Goal: Information Seeking & Learning: Learn about a topic

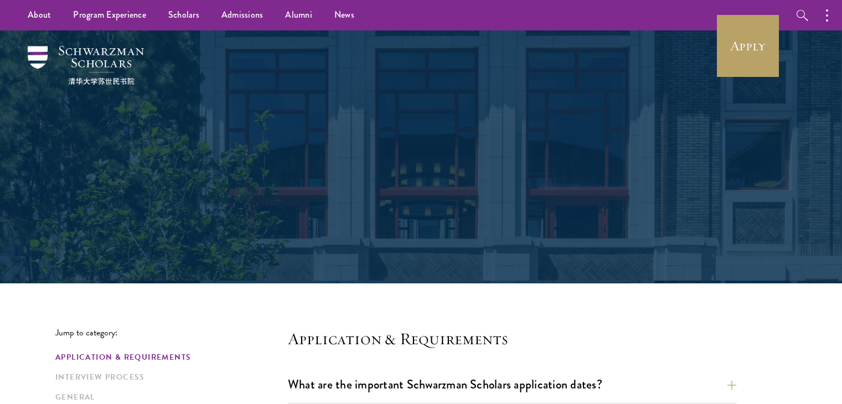
click at [481, 122] on div "Frequently Asked Questions" at bounding box center [421, 157] width 382 height 151
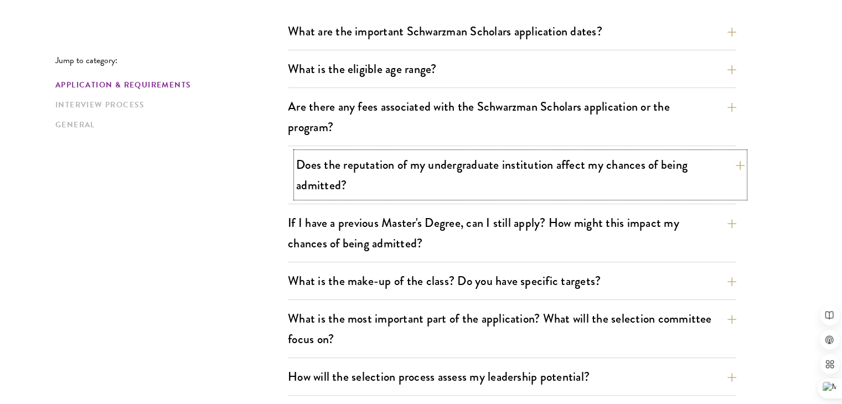
click at [472, 160] on button "Does the reputation of my undergraduate institution affect my chances of being …" at bounding box center [520, 174] width 449 height 45
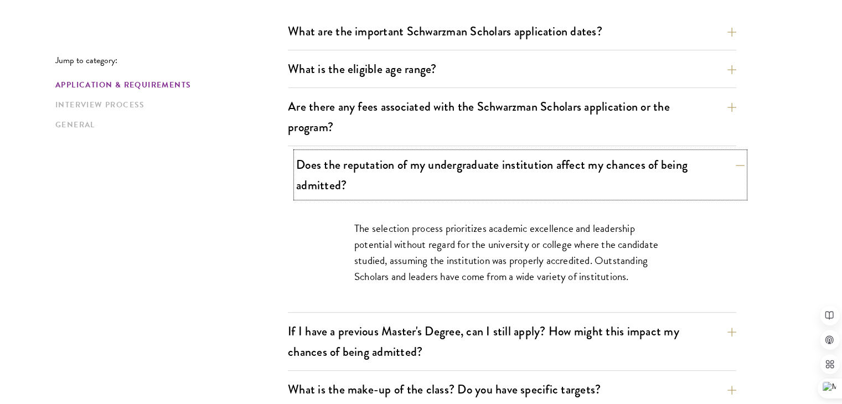
click at [472, 160] on button "Does the reputation of my undergraduate institution affect my chances of being …" at bounding box center [520, 174] width 449 height 45
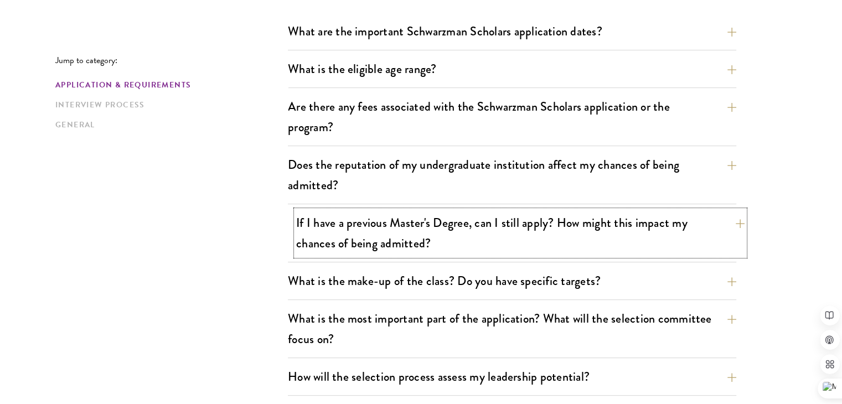
click at [450, 237] on button "If I have a previous Master's Degree, can I still apply? How might this impact …" at bounding box center [520, 232] width 449 height 45
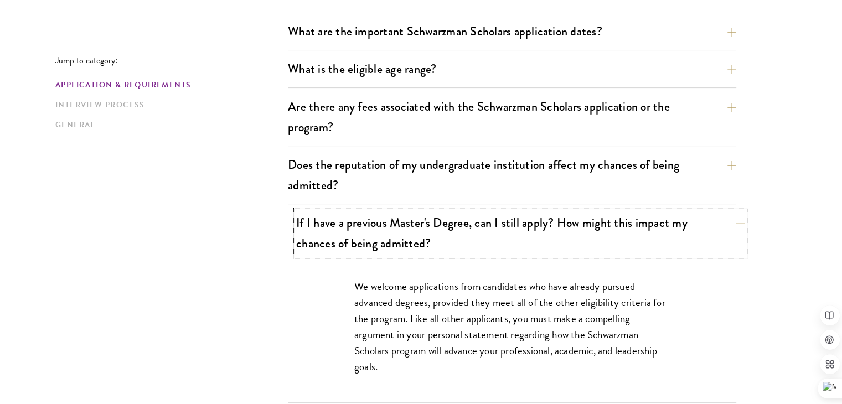
click at [450, 237] on button "If I have a previous Master's Degree, can I still apply? How might this impact …" at bounding box center [520, 232] width 449 height 45
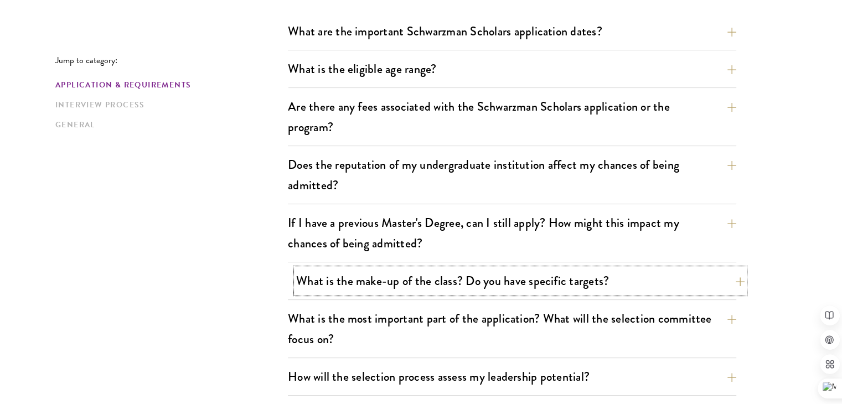
click at [434, 274] on button "What is the make-up of the class? Do you have specific targets?" at bounding box center [520, 281] width 449 height 25
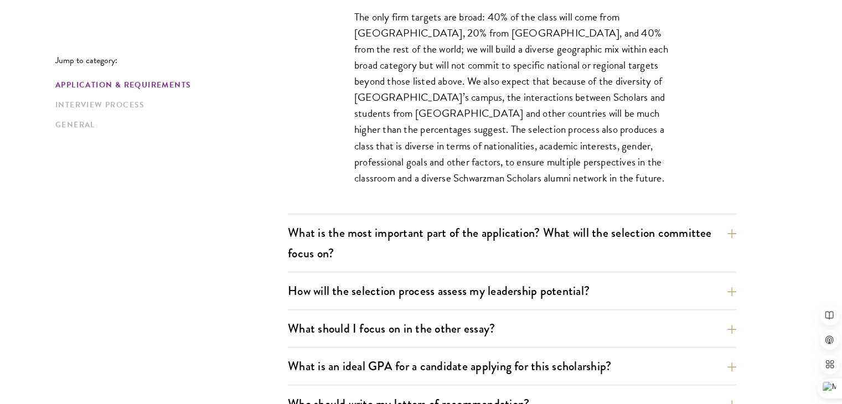
scroll to position [664, 0]
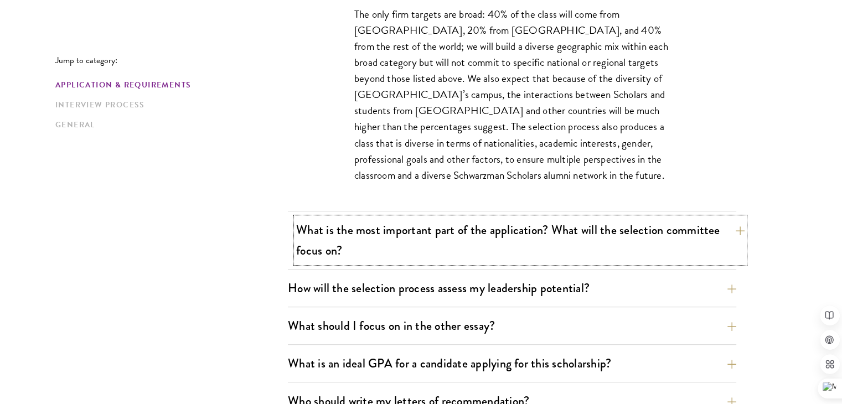
click at [438, 253] on button "What is the most important part of the application? What will the selection com…" at bounding box center [520, 240] width 449 height 45
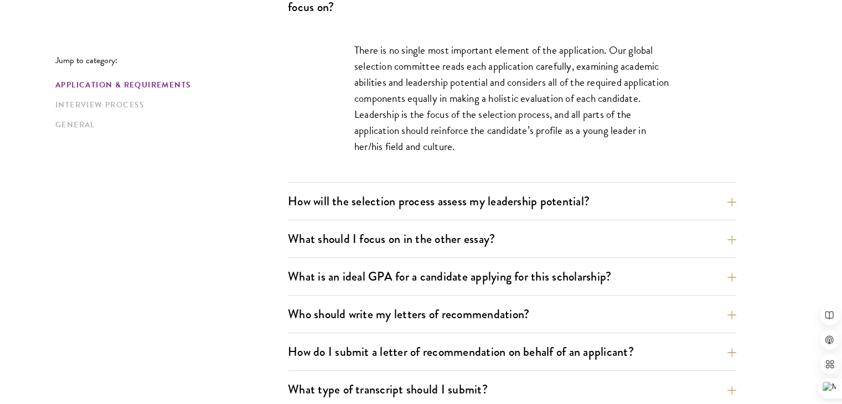
scroll to position [708, 0]
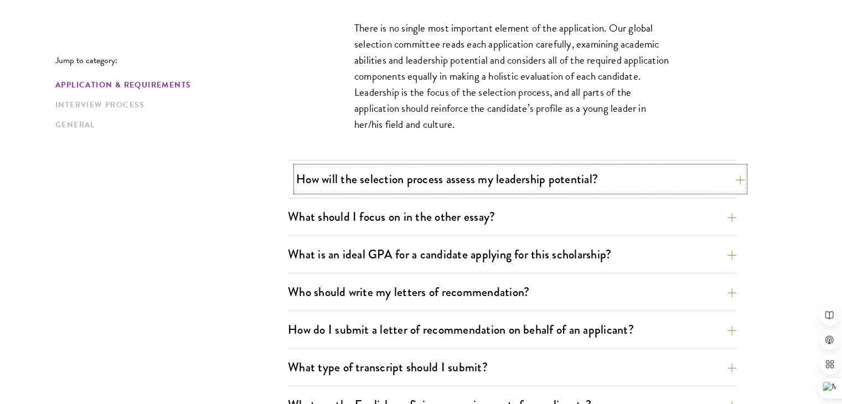
click at [305, 171] on button "How will the selection process assess my leadership potential?" at bounding box center [520, 179] width 449 height 25
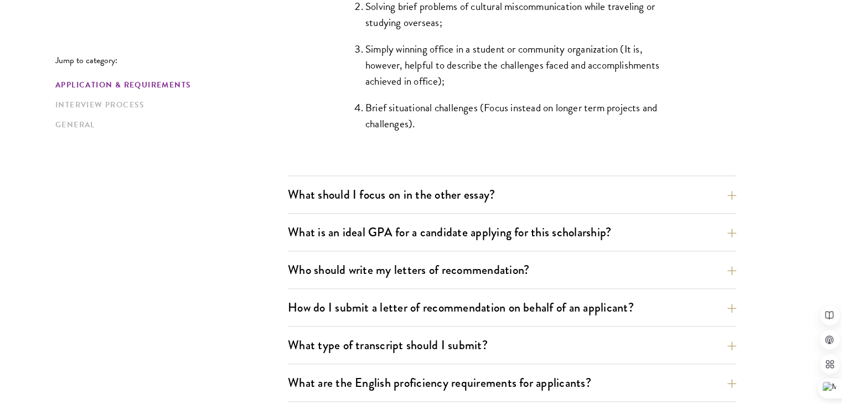
scroll to position [1195, 0]
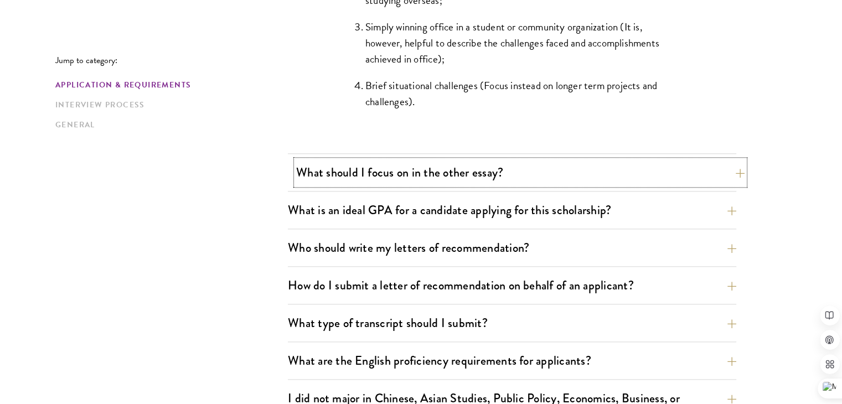
click at [390, 172] on button "What should I focus on in the other essay?" at bounding box center [520, 172] width 449 height 25
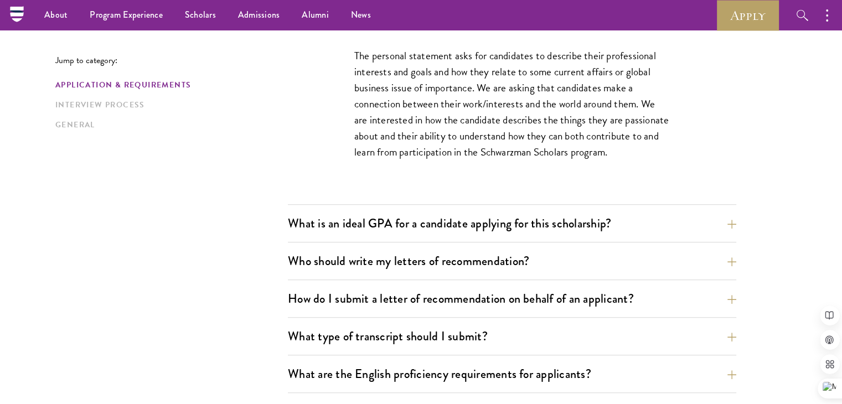
scroll to position [708, 0]
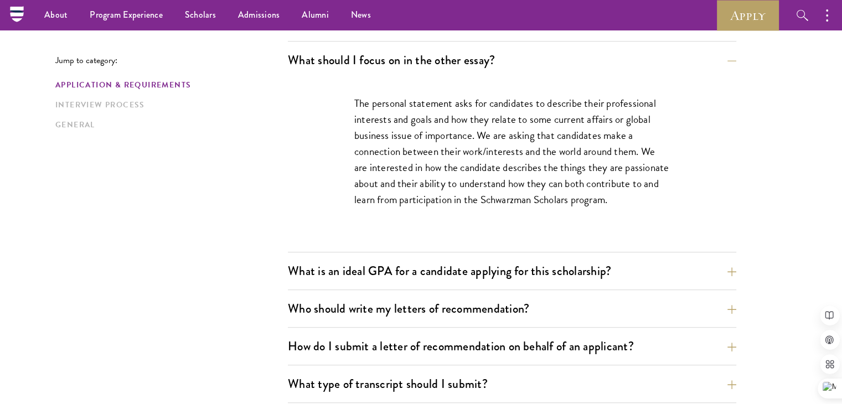
click at [294, 284] on div "What is an ideal GPA for a candidate applying for this scholarship? GPAs and gr…" at bounding box center [512, 275] width 449 height 32
click at [310, 281] on button "What is an ideal GPA for a candidate applying for this scholarship?" at bounding box center [520, 271] width 449 height 25
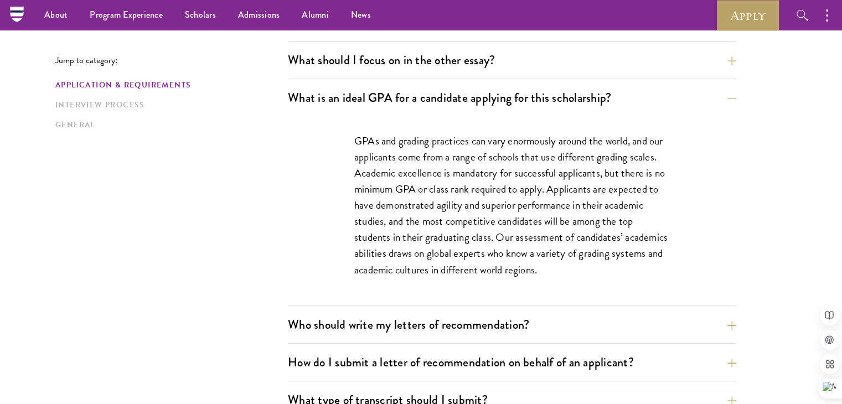
click at [319, 244] on div "GPAs and grading practices can vary enormously around the world, and our applic…" at bounding box center [512, 210] width 449 height 189
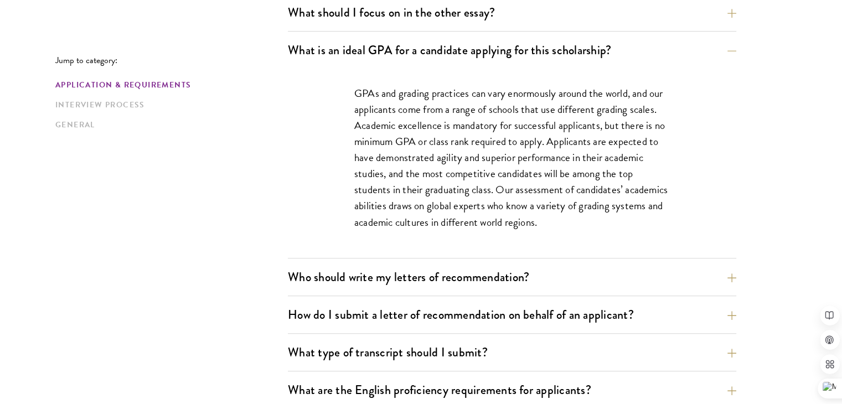
scroll to position [796, 0]
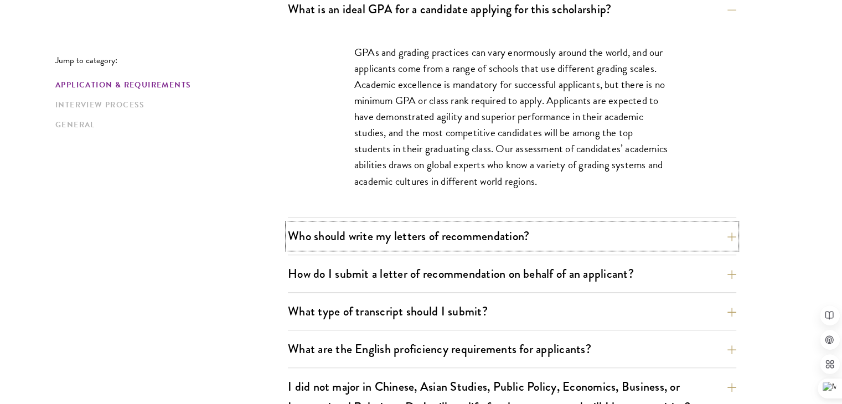
click at [319, 244] on button "Who should write my letters of recommendation?" at bounding box center [512, 236] width 449 height 25
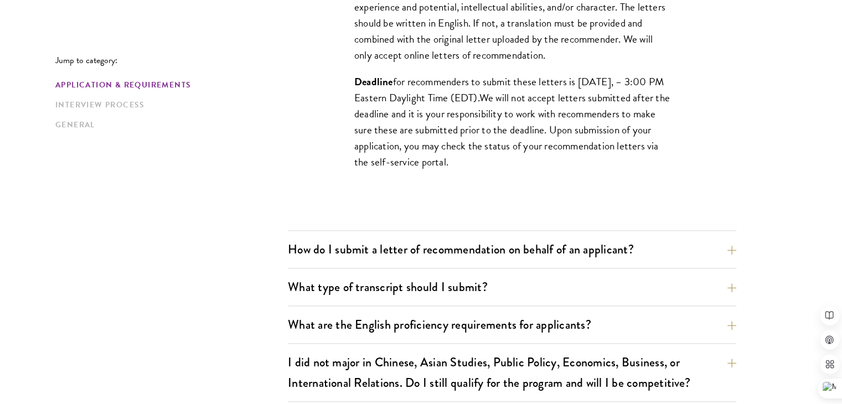
scroll to position [1173, 0]
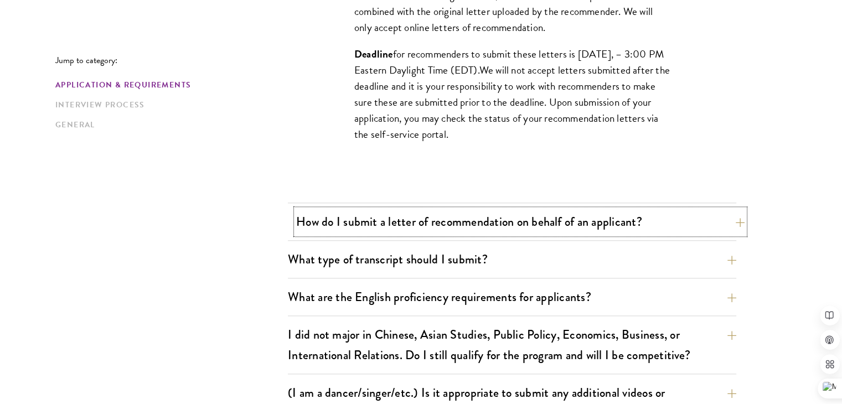
click at [371, 231] on button "How do I submit a letter of recommendation on behalf of an applicant?" at bounding box center [520, 221] width 449 height 25
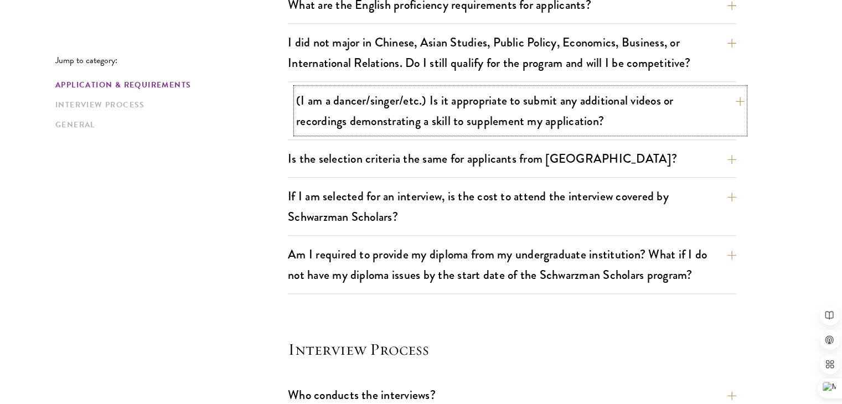
click at [419, 109] on button "(I am a dancer/singer/etc.) Is it appropriate to submit any additional videos o…" at bounding box center [520, 110] width 449 height 45
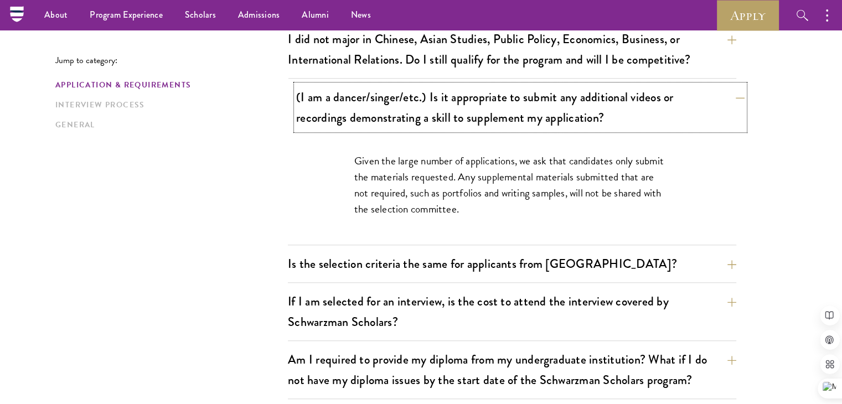
scroll to position [952, 0]
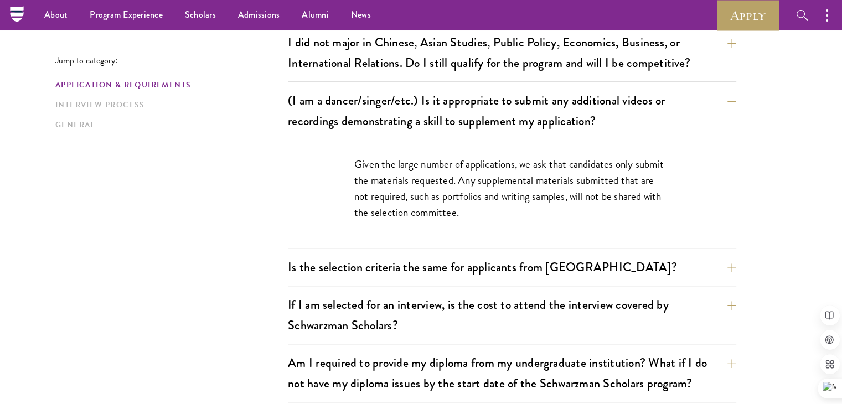
click at [250, 207] on div "Jump to category: Application & Requirements Interview Process General Applicat…" at bounding box center [421, 297] width 732 height 1842
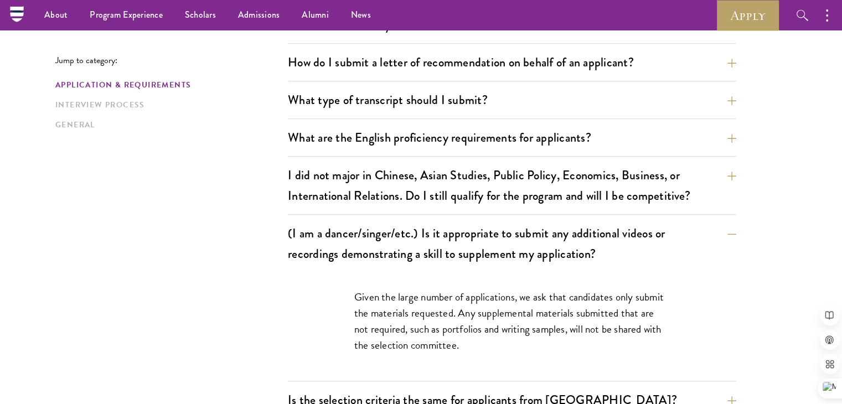
scroll to position [796, 0]
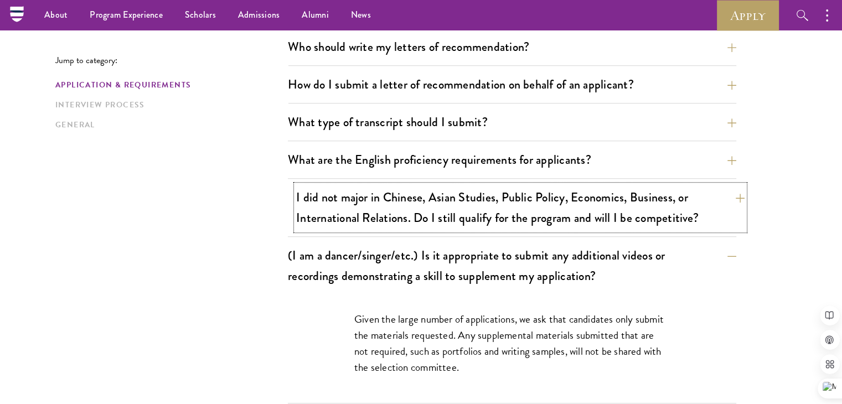
click at [386, 203] on button "I did not major in Chinese, Asian Studies, Public Policy, Economics, Business, …" at bounding box center [520, 207] width 449 height 45
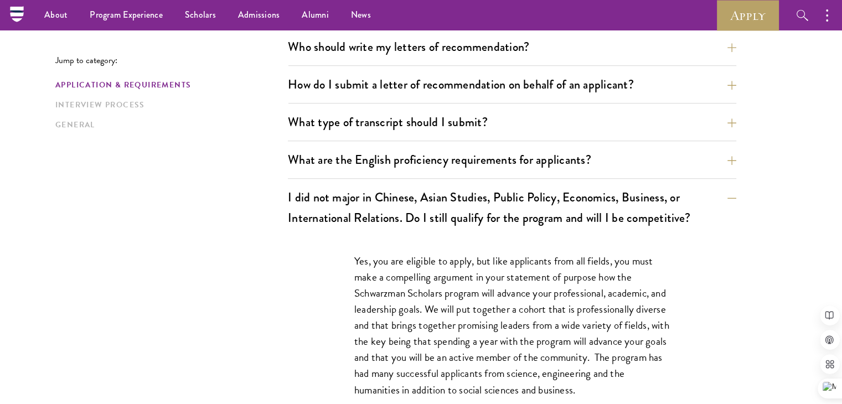
click at [305, 351] on div "Yes, you are eligible to apply, but like applicants from all fields, you must m…" at bounding box center [512, 339] width 449 height 205
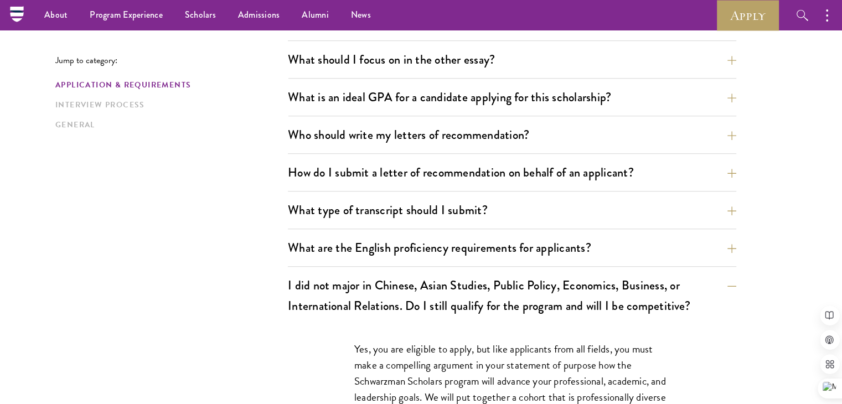
scroll to position [708, 0]
click at [502, 178] on button "How do I submit a letter of recommendation on behalf of an applicant?" at bounding box center [520, 173] width 449 height 25
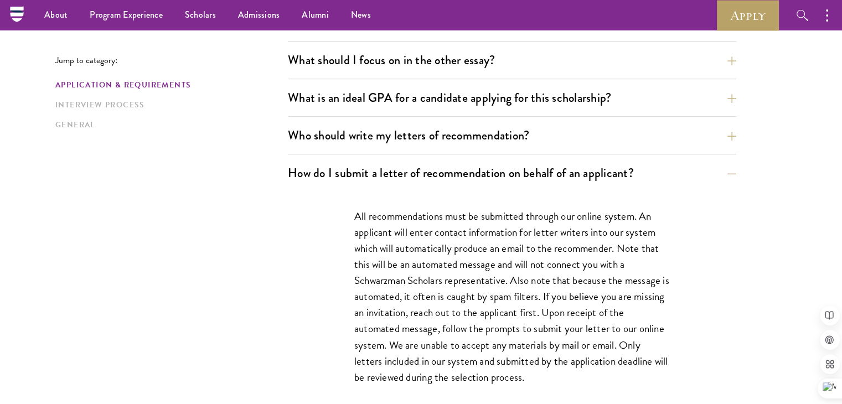
click at [495, 240] on p "All recommendations must be submitted through our online system. An applicant w…" at bounding box center [512, 296] width 316 height 177
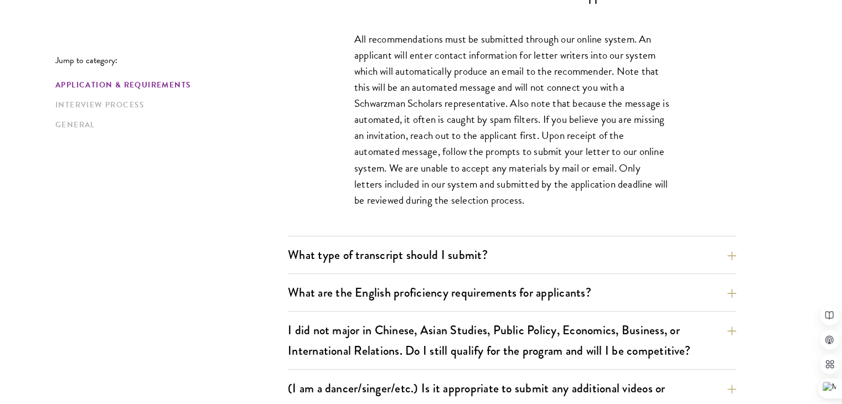
scroll to position [907, 0]
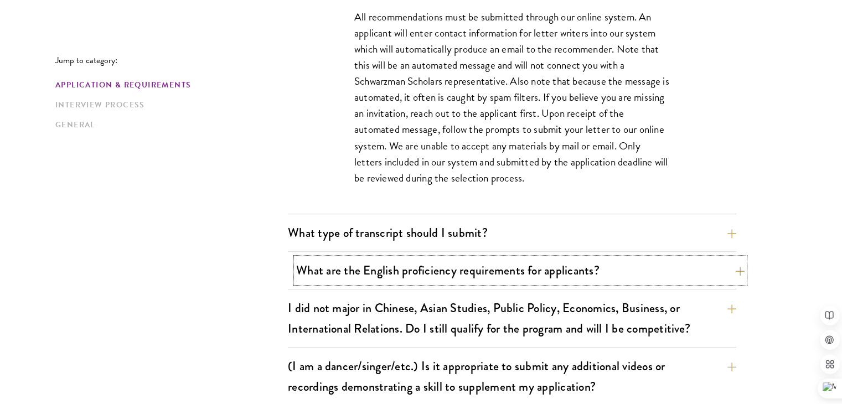
click at [495, 266] on button "What are the English proficiency requirements for applicants?" at bounding box center [520, 270] width 449 height 25
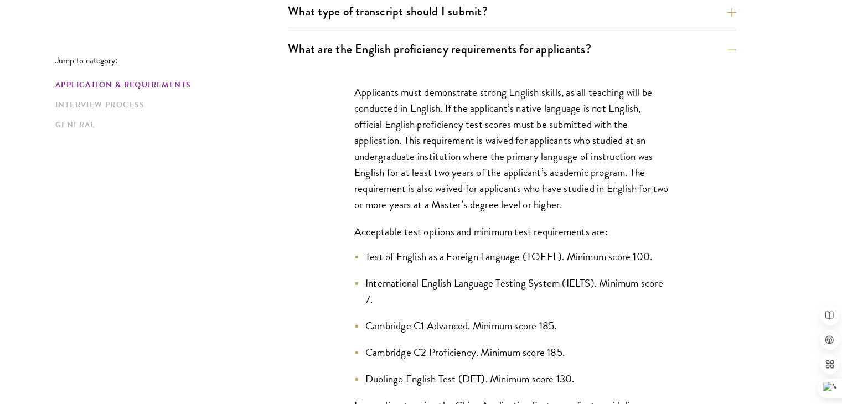
click at [472, 284] on li "International English Language Testing System (IELTS). Minimum score 7." at bounding box center [512, 291] width 316 height 32
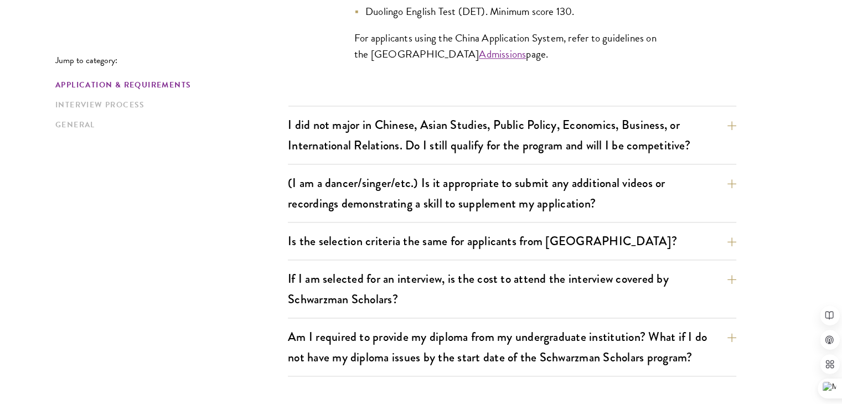
scroll to position [1284, 0]
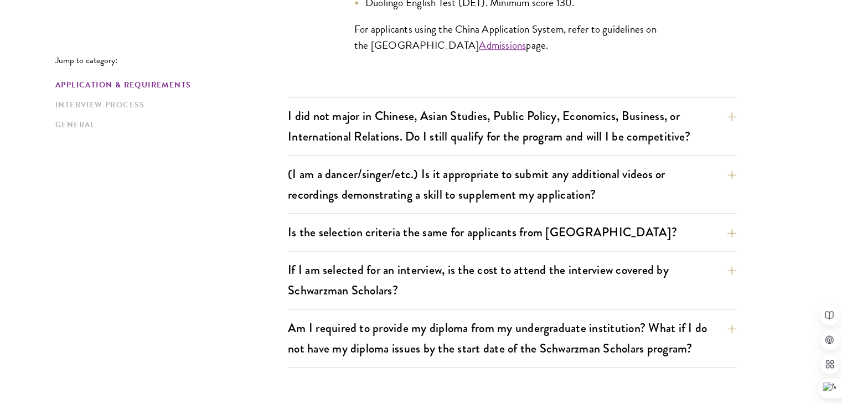
click at [494, 244] on div "Is the selection criteria the same for applicants from [GEOGRAPHIC_DATA]? The a…" at bounding box center [512, 236] width 449 height 32
click at [461, 283] on button "If I am selected for an interview, is the cost to attend the interview covered …" at bounding box center [520, 280] width 449 height 45
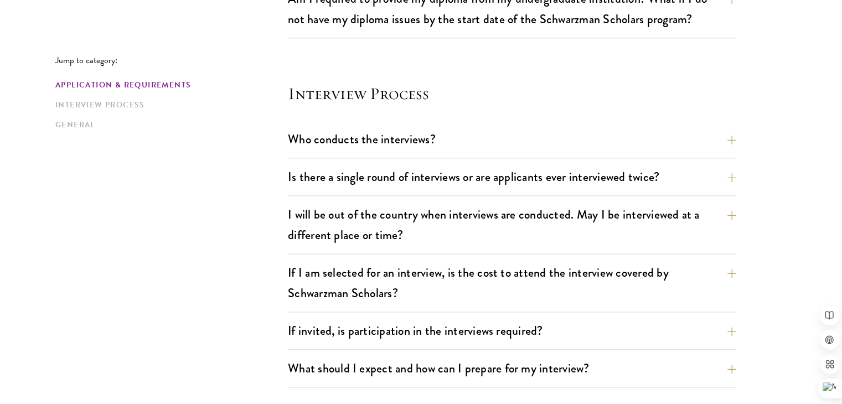
click at [302, 263] on button "If I am selected for an interview, is the cost to attend the interview covered …" at bounding box center [520, 282] width 449 height 45
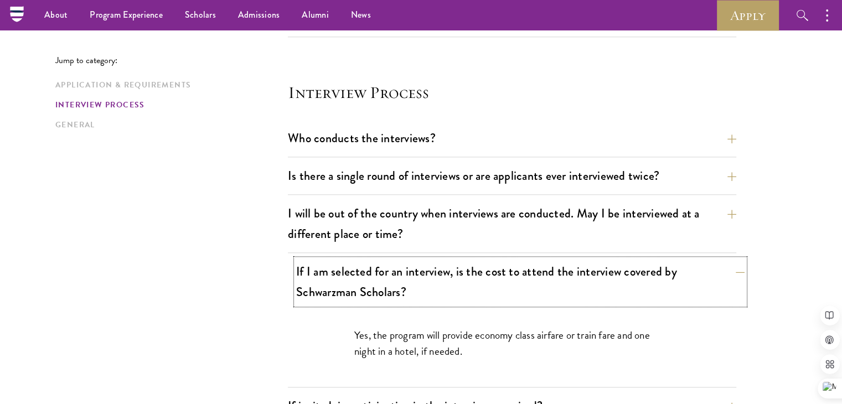
scroll to position [1207, 0]
click at [111, 327] on div "Jump to category: Application & Requirements Interview Process General Applicat…" at bounding box center [421, 25] width 732 height 1810
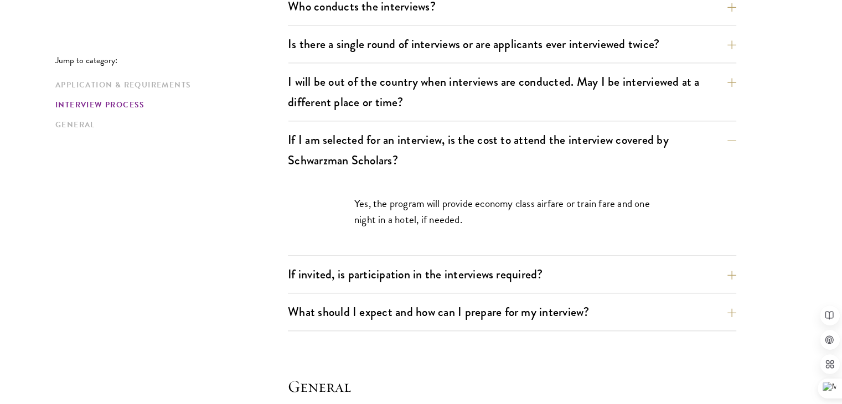
scroll to position [1363, 0]
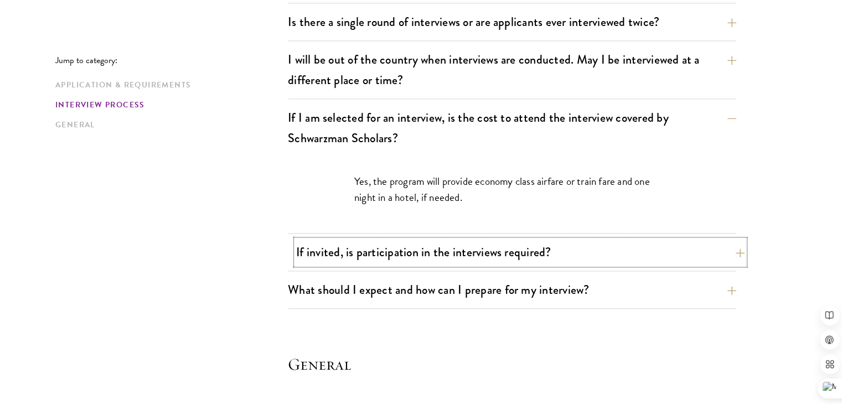
click at [388, 254] on button "If invited, is participation in the interviews required?" at bounding box center [520, 252] width 449 height 25
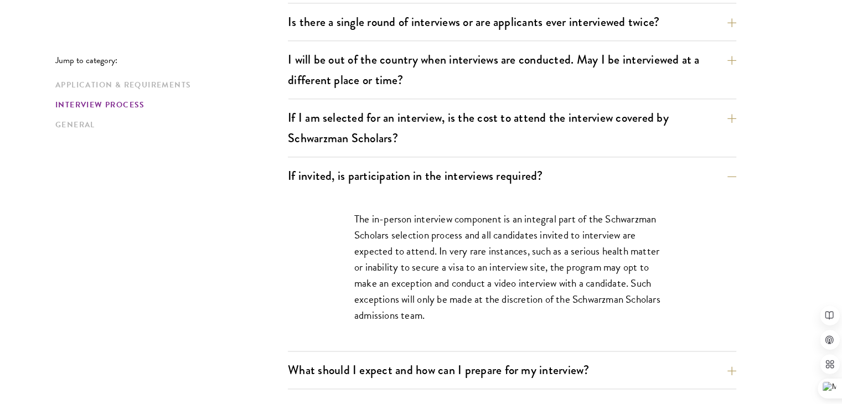
click at [409, 229] on p "The in-person interview component is an integral part of the Schwarzman Scholar…" at bounding box center [512, 267] width 316 height 112
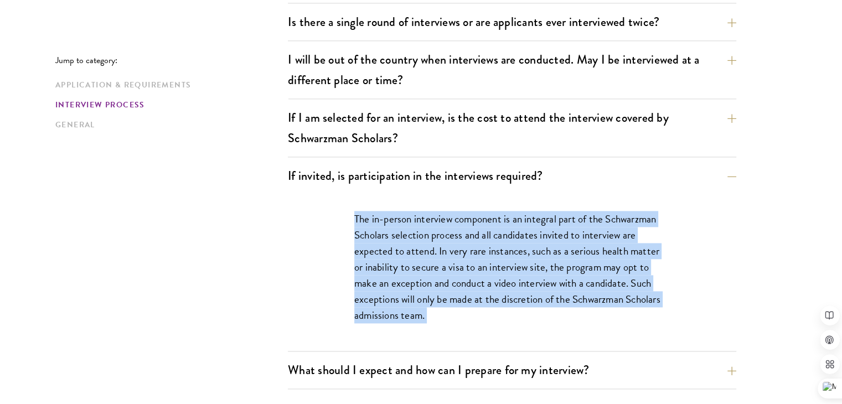
click at [409, 229] on p "The in-person interview component is an integral part of the Schwarzman Scholar…" at bounding box center [512, 267] width 316 height 112
click at [527, 245] on p "The in-person interview component is an integral part of the Schwarzman Scholar…" at bounding box center [512, 267] width 316 height 112
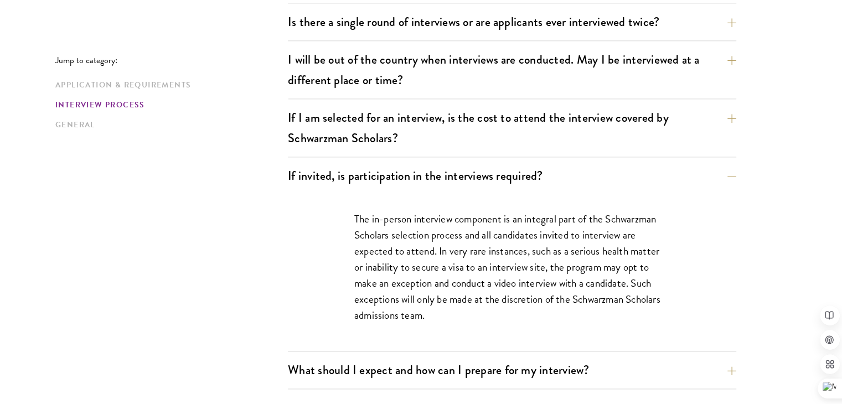
click at [527, 245] on p "The in-person interview component is an integral part of the Schwarzman Scholar…" at bounding box center [512, 267] width 316 height 112
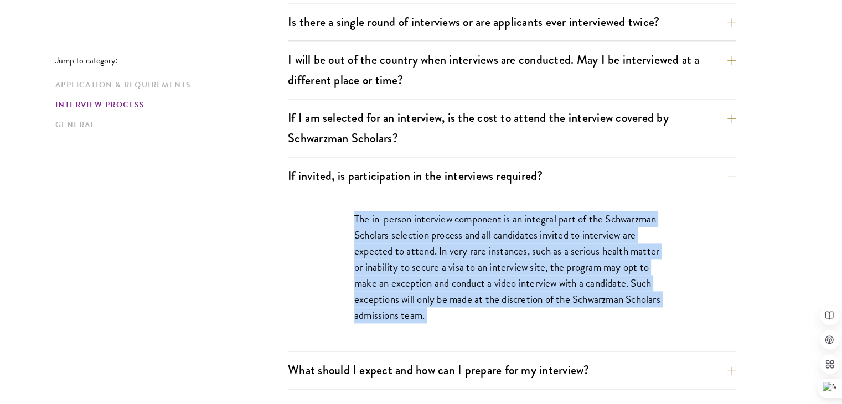
click at [527, 245] on p "The in-person interview component is an integral part of the Schwarzman Scholar…" at bounding box center [512, 267] width 316 height 112
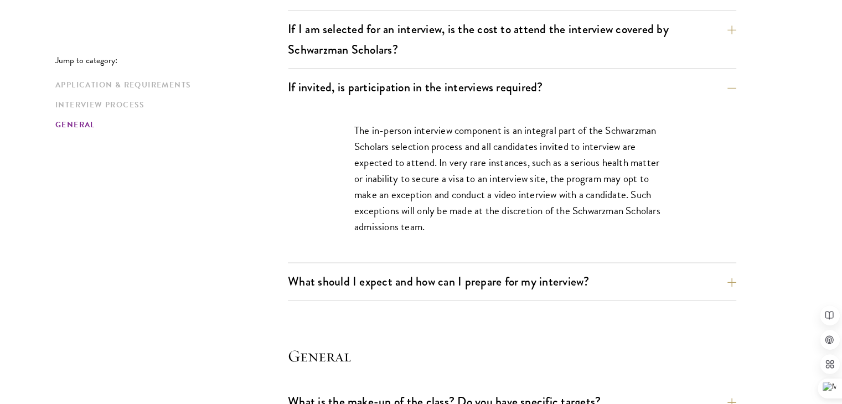
scroll to position [1540, 0]
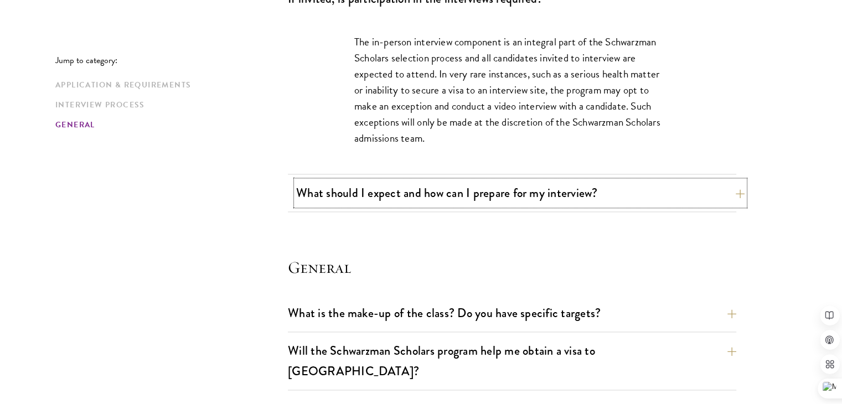
click at [552, 188] on button "What should I expect and how can I prepare for my interview?" at bounding box center [520, 193] width 449 height 25
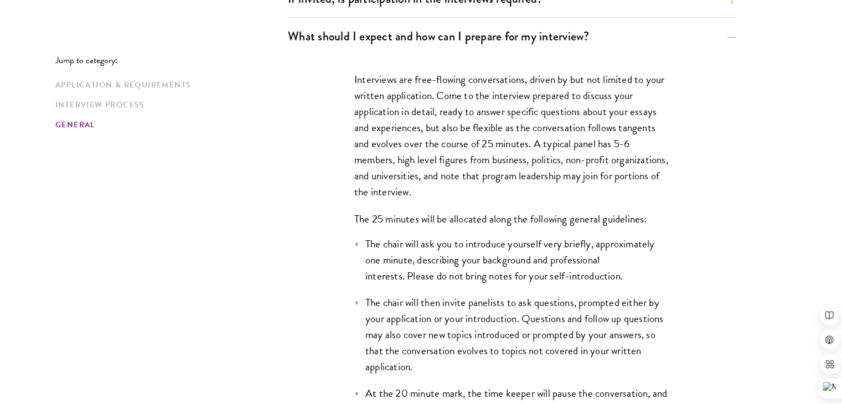
click at [526, 240] on li "The chair will ask you to introduce yourself very briefly, approximately one mi…" at bounding box center [512, 260] width 316 height 48
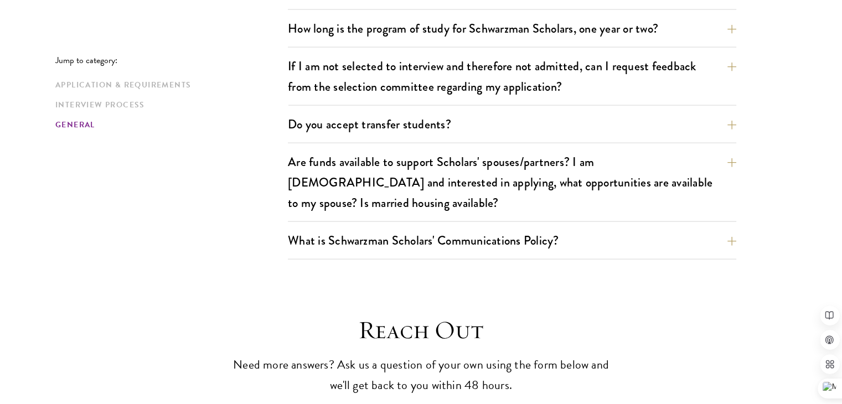
scroll to position [2559, 0]
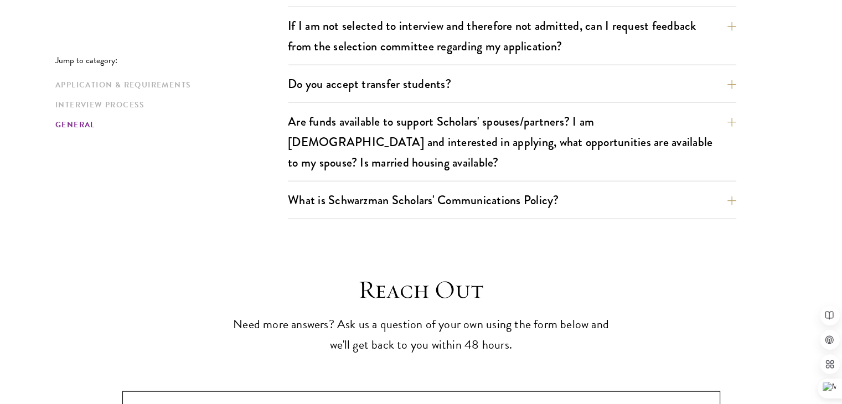
click at [385, 315] on p "Need more answers? Ask us a question of your own using the form below and we'll…" at bounding box center [421, 335] width 382 height 41
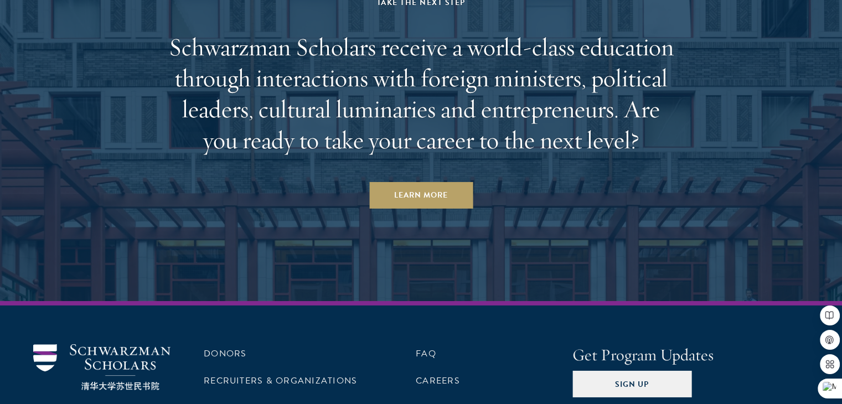
scroll to position [3700, 0]
